Goal: Task Accomplishment & Management: Use online tool/utility

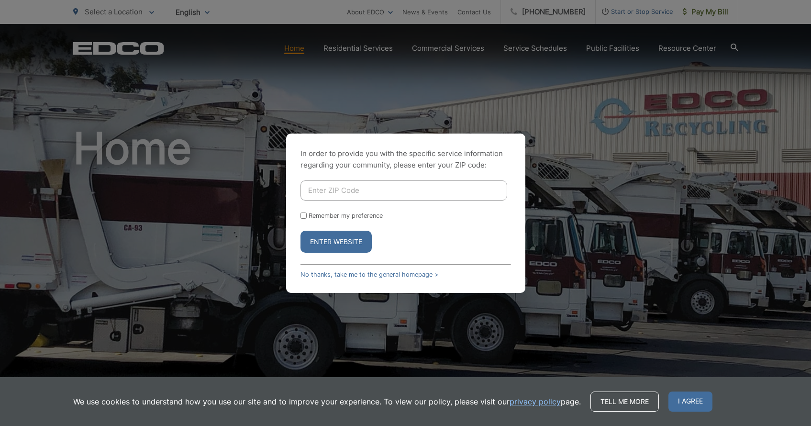
click at [323, 184] on input "Enter ZIP Code" at bounding box center [403, 190] width 207 height 20
type input "92084"
click at [440, 153] on p "In order to provide you with the specific service information regarding your co…" at bounding box center [405, 159] width 210 height 23
click at [303, 214] on input "Remember my preference" at bounding box center [303, 215] width 6 height 6
checkbox input "true"
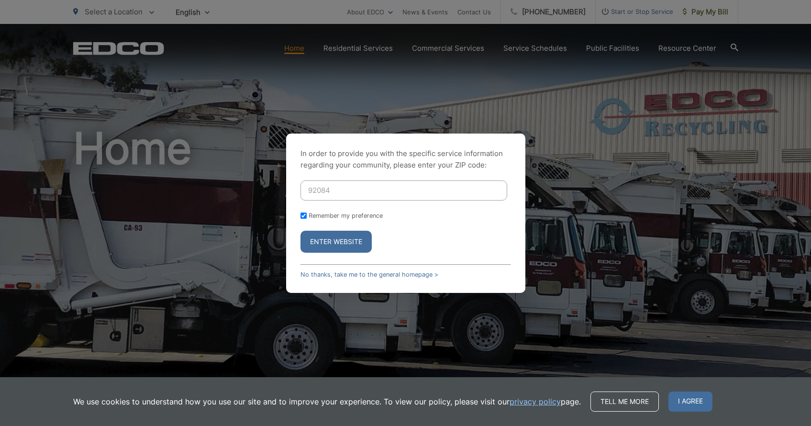
checkbox input "true"
click at [353, 239] on button "Enter Website" at bounding box center [335, 241] width 71 height 22
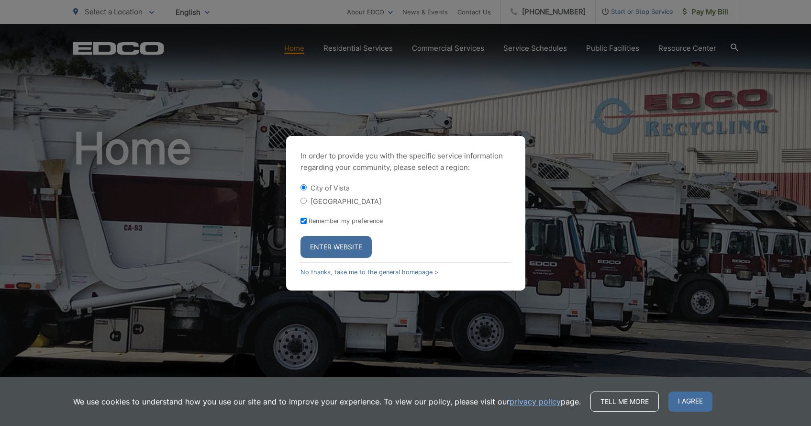
click at [332, 248] on button "Enter Website" at bounding box center [335, 247] width 71 height 22
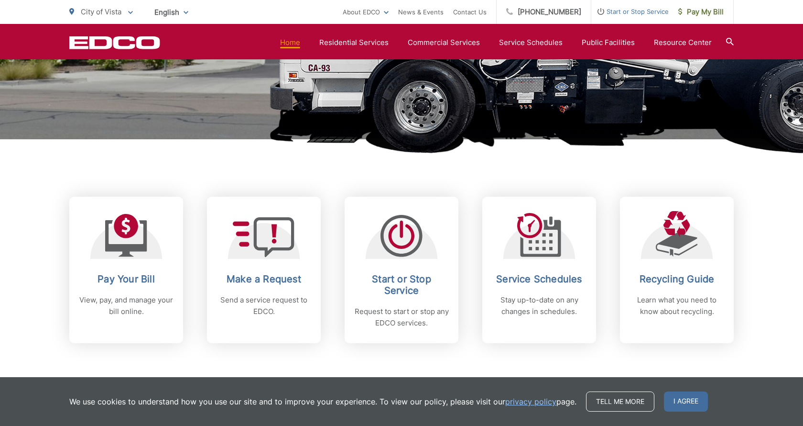
scroll to position [287, 0]
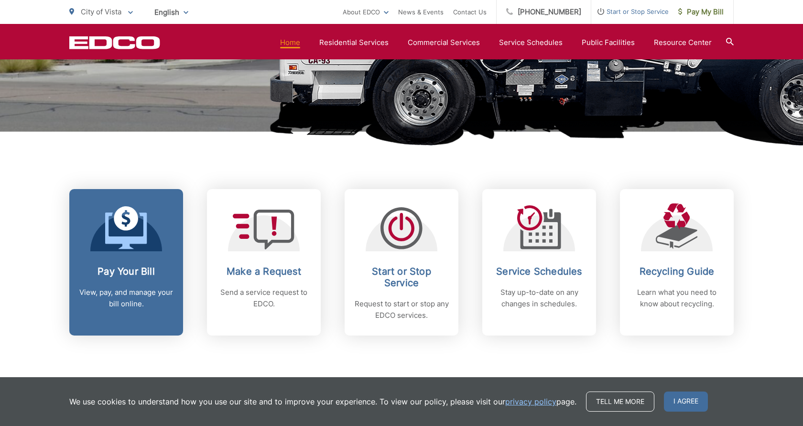
click at [136, 268] on h2 "Pay Your Bill" at bounding box center [126, 270] width 95 height 11
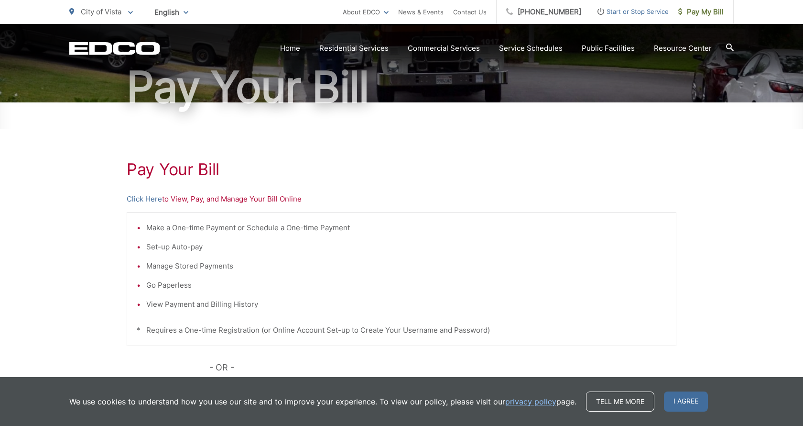
scroll to position [96, 0]
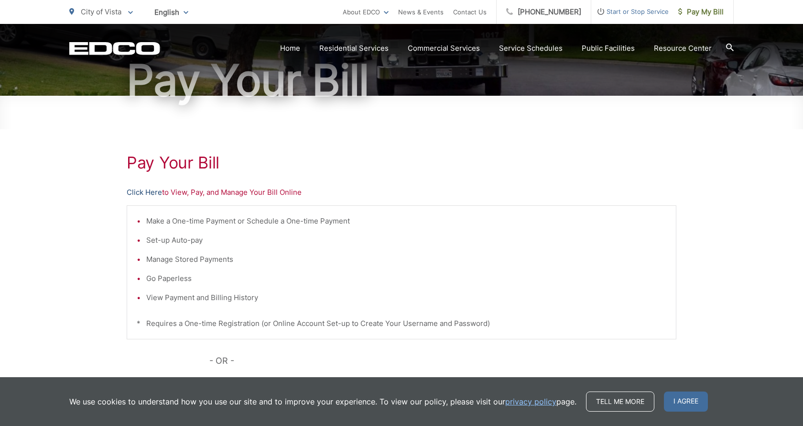
click at [138, 192] on link "Click Here" at bounding box center [144, 191] width 35 height 11
